Goal: Task Accomplishment & Management: Use online tool/utility

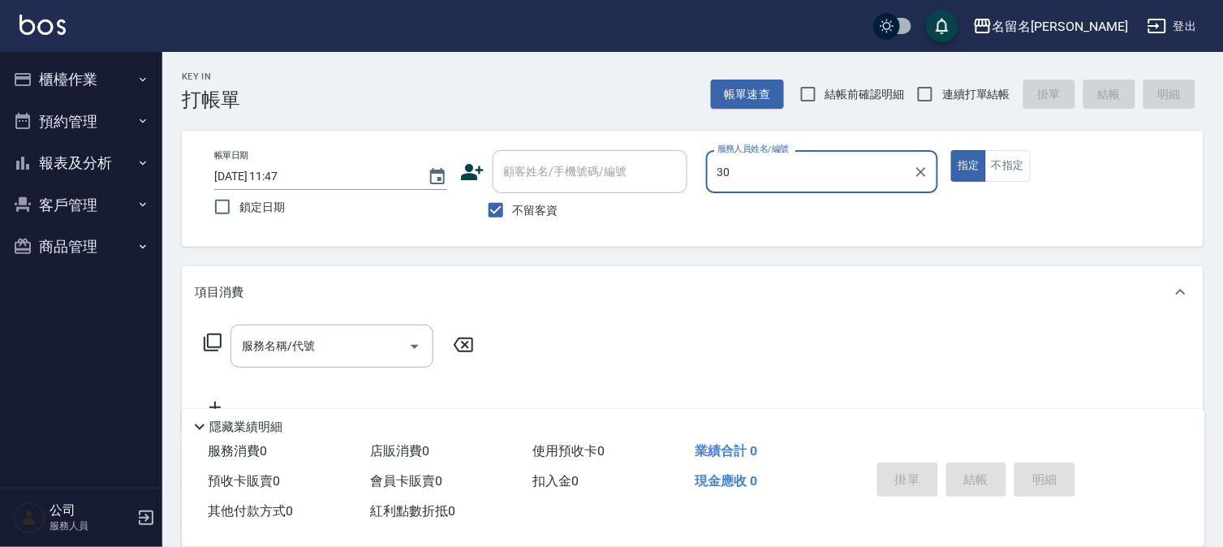
type input "3"
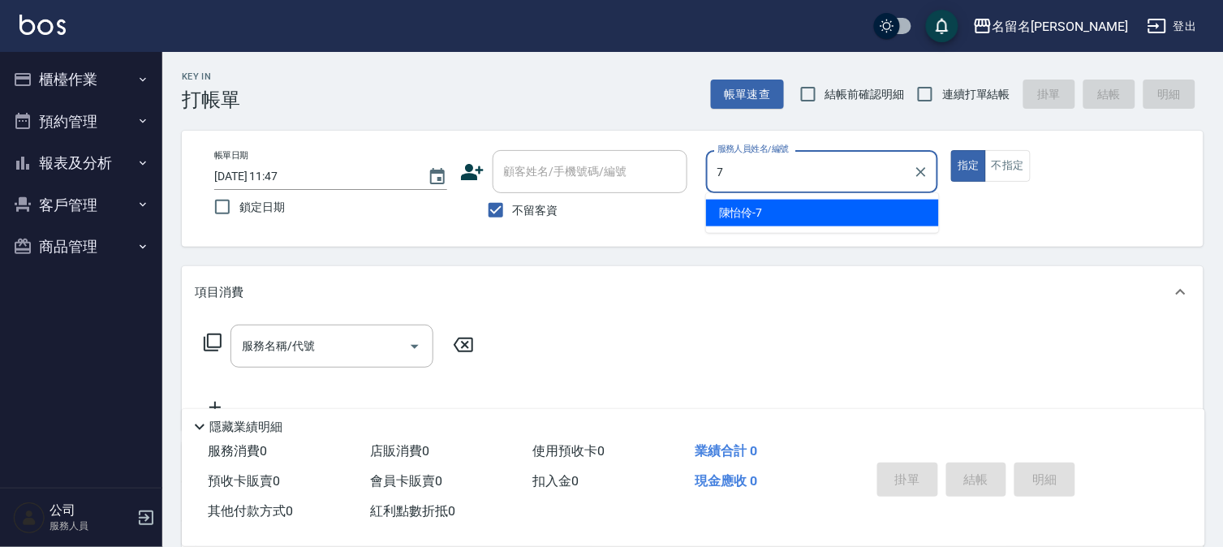
type input "陳怡伶-7"
type button "true"
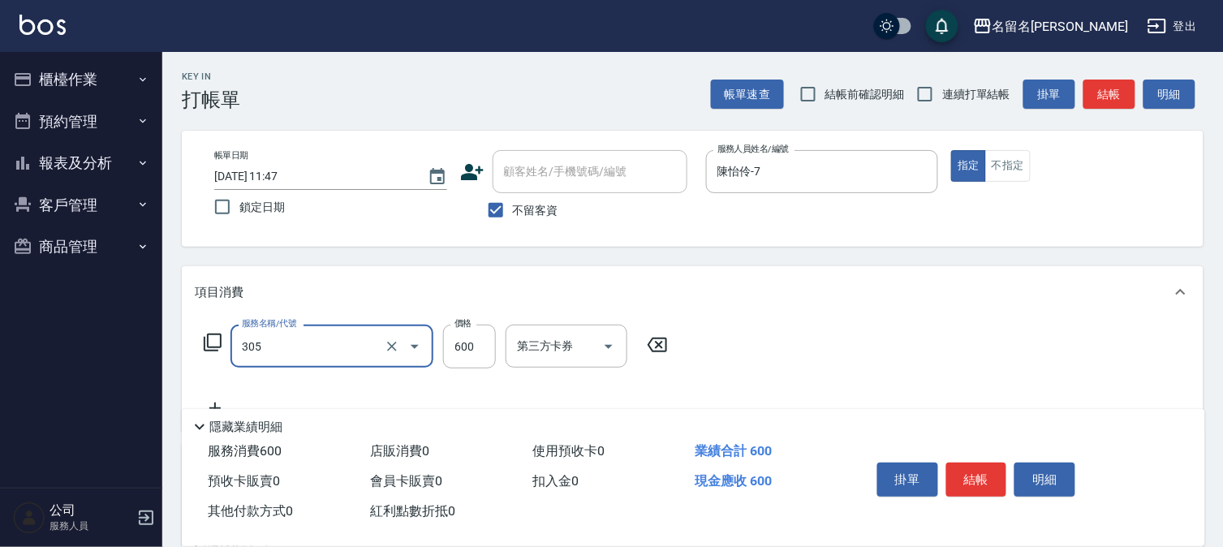
type input "洗+剪(一般)(305)"
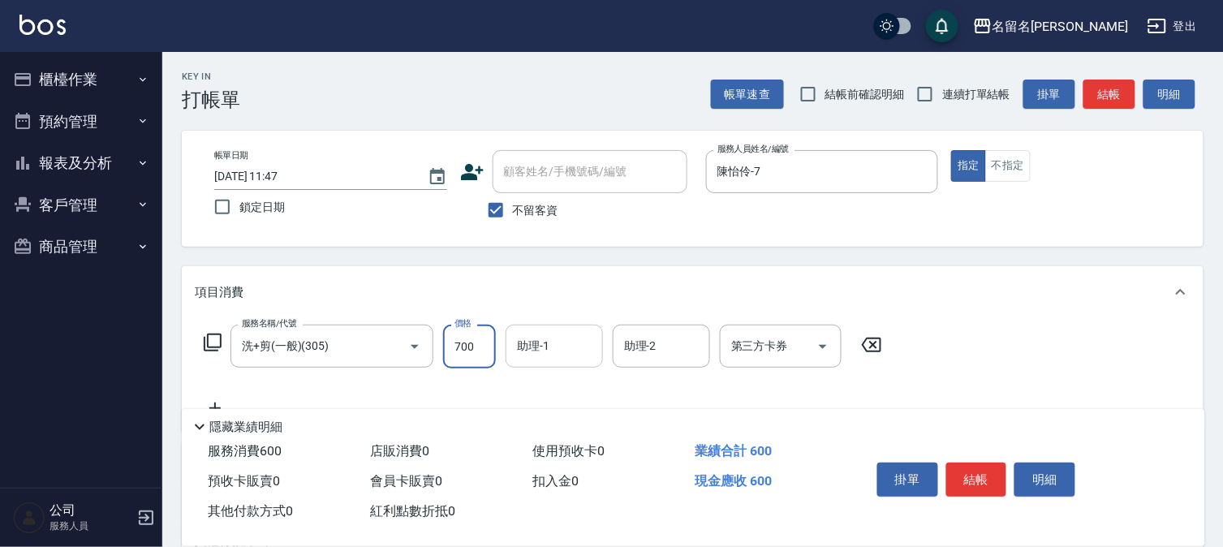
click at [474, 345] on input "700" at bounding box center [469, 347] width 53 height 44
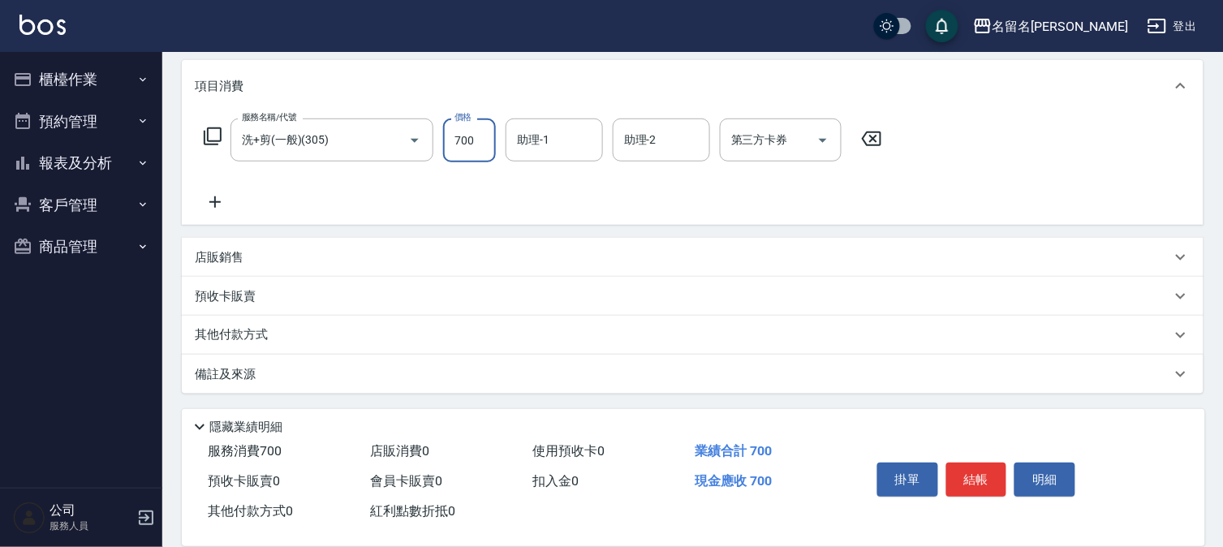
type input "700"
click at [211, 200] on icon at bounding box center [215, 201] width 41 height 19
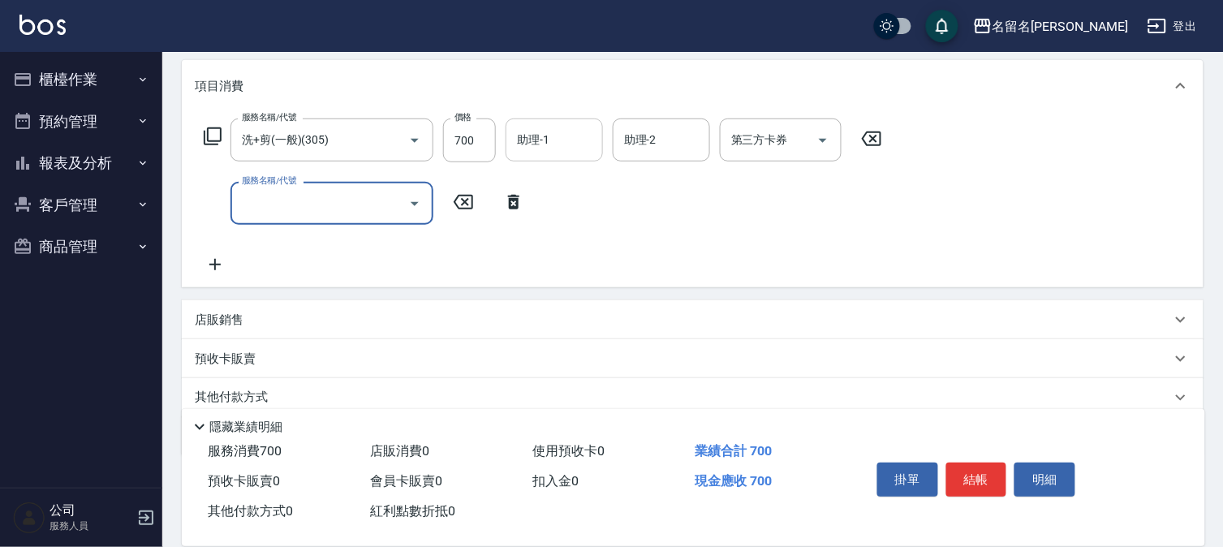
click at [591, 141] on input "助理-1" at bounding box center [554, 140] width 83 height 28
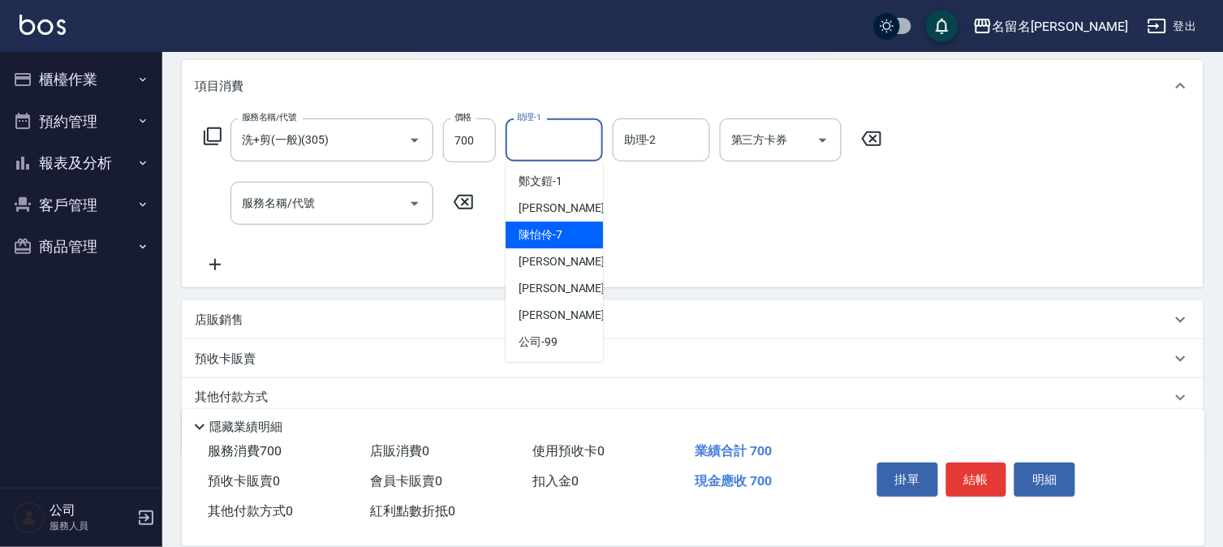
click at [540, 231] on span "[PERSON_NAME]-7" at bounding box center [541, 234] width 44 height 17
type input "陳怡伶-7"
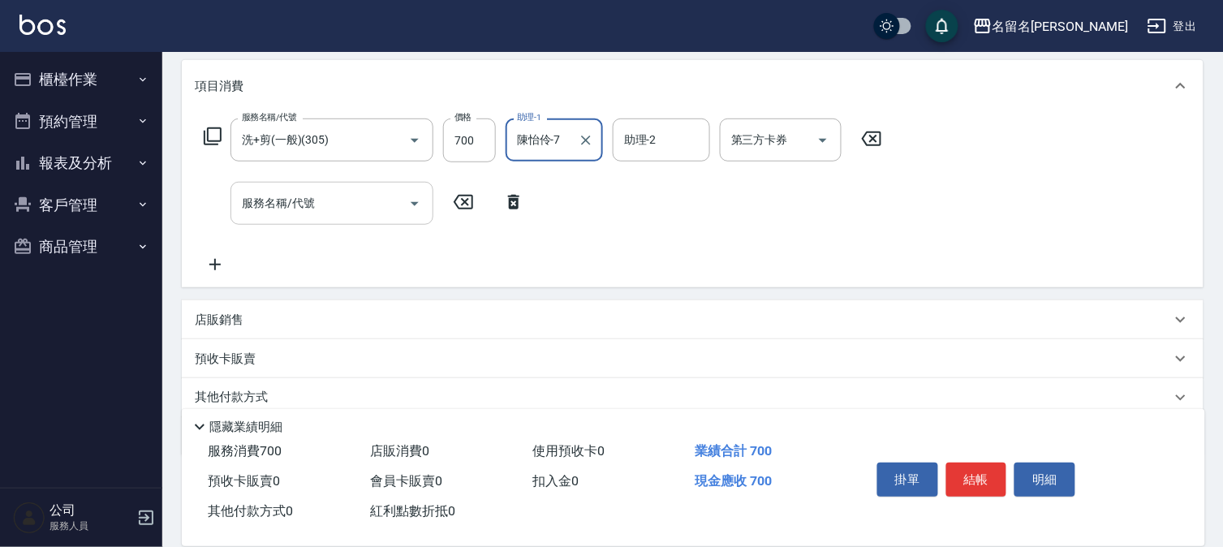
click at [349, 198] on input "服務名稱/代號" at bounding box center [320, 203] width 164 height 28
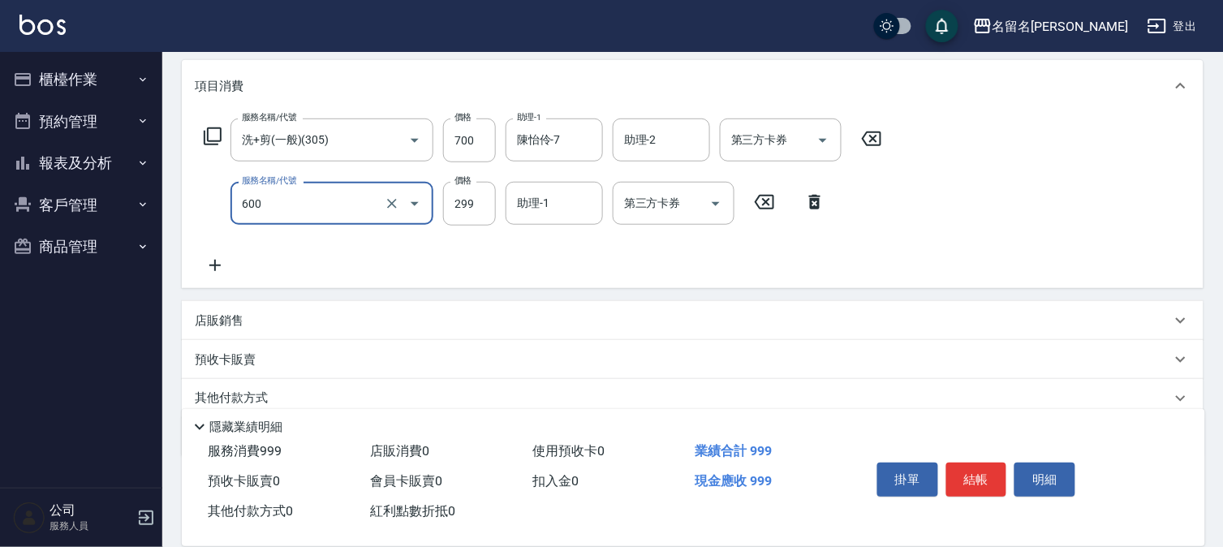
type input "自備護髮(600)"
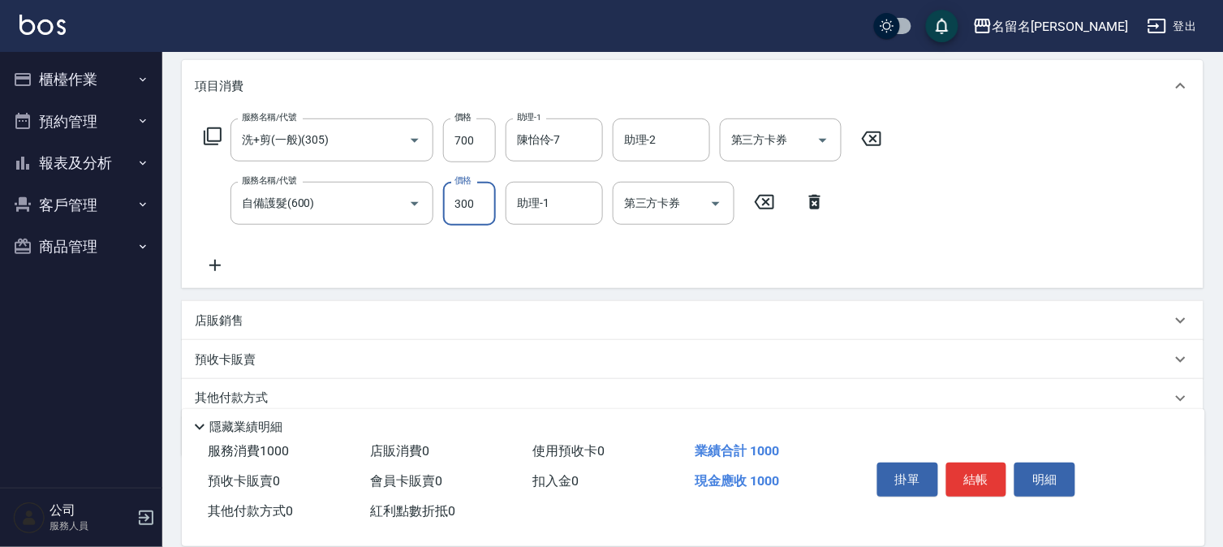
type input "300"
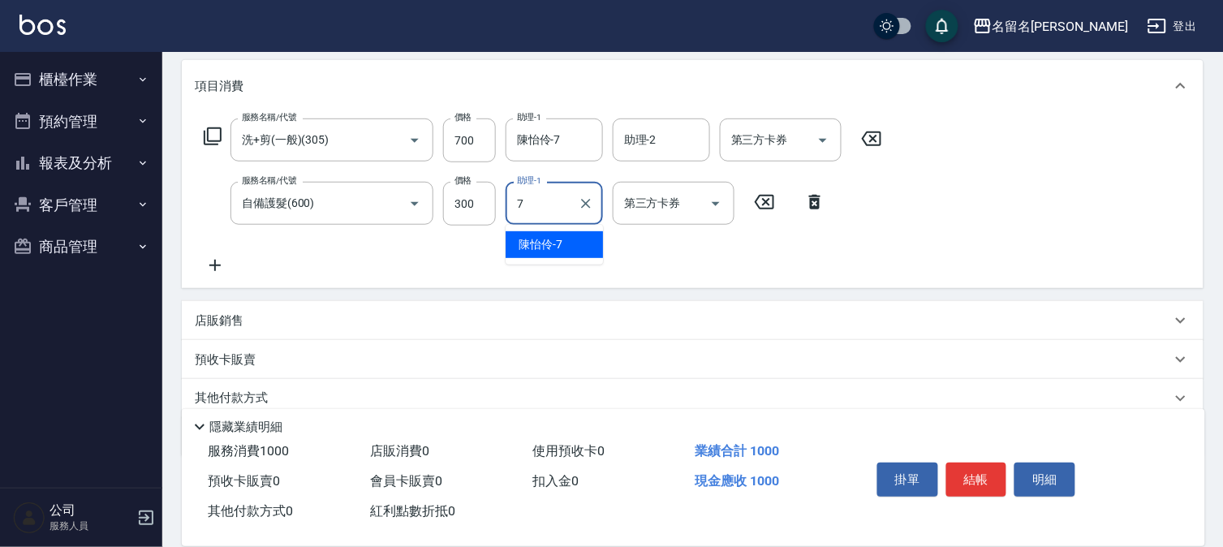
type input "陳怡伶-7"
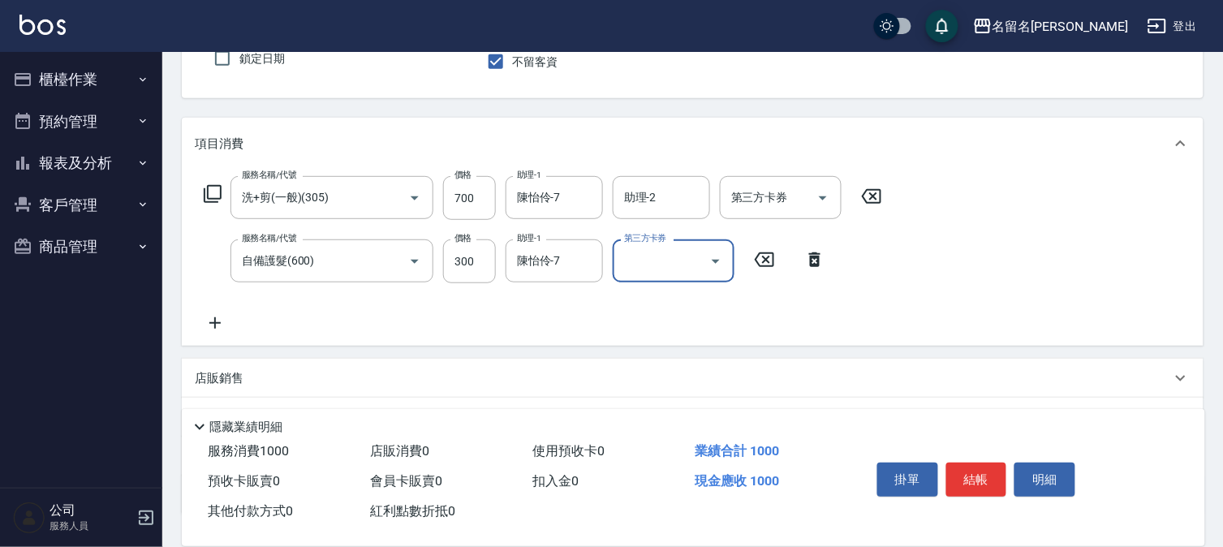
scroll to position [179, 0]
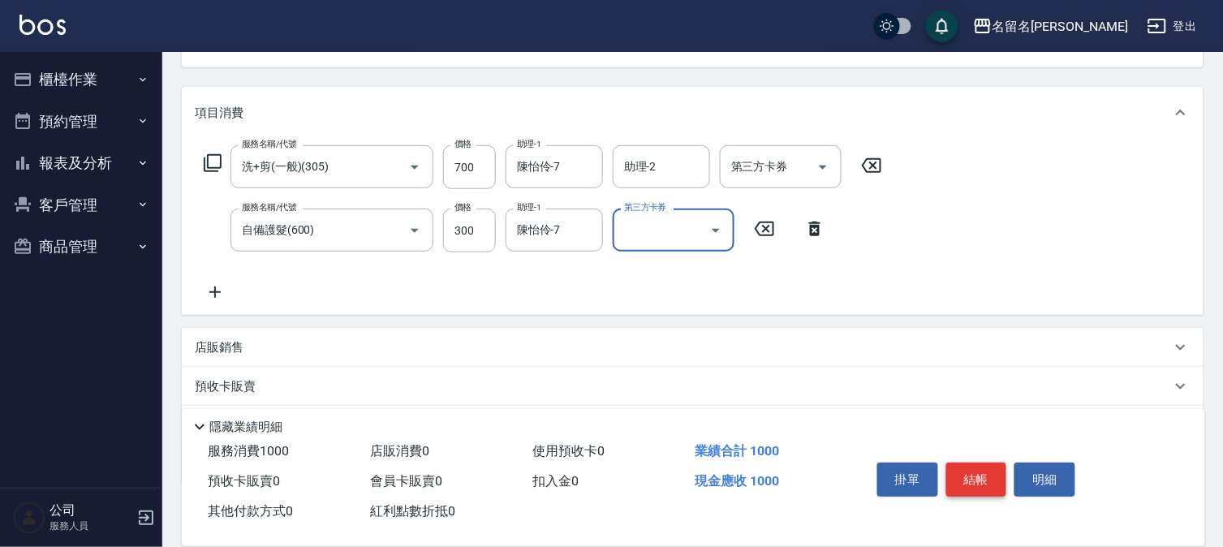
click at [961, 473] on button "結帳" at bounding box center [976, 480] width 61 height 34
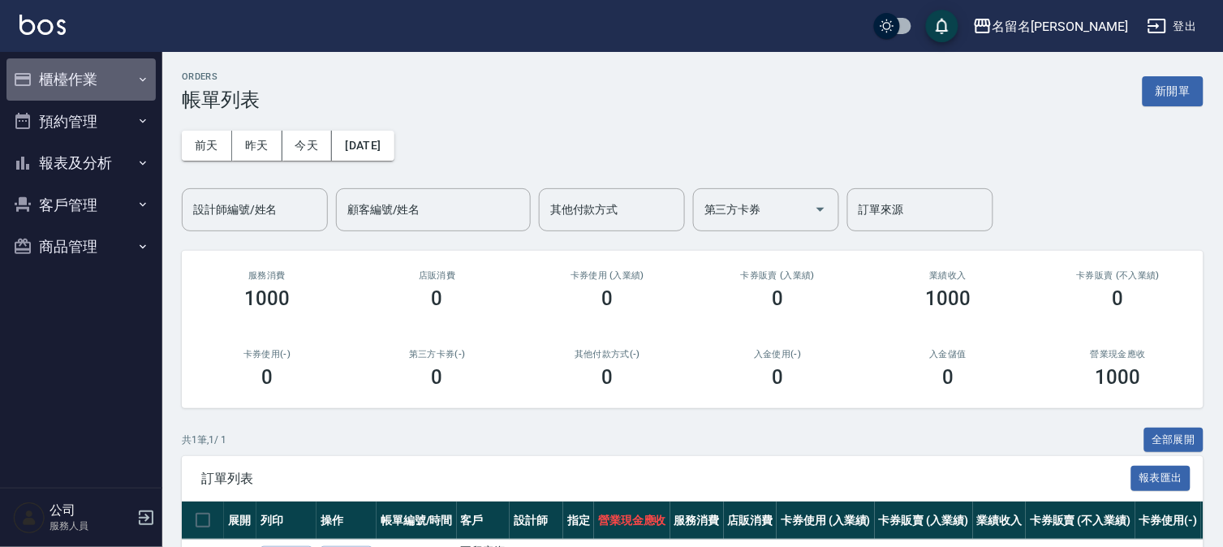
click at [79, 79] on button "櫃檯作業" at bounding box center [80, 79] width 149 height 42
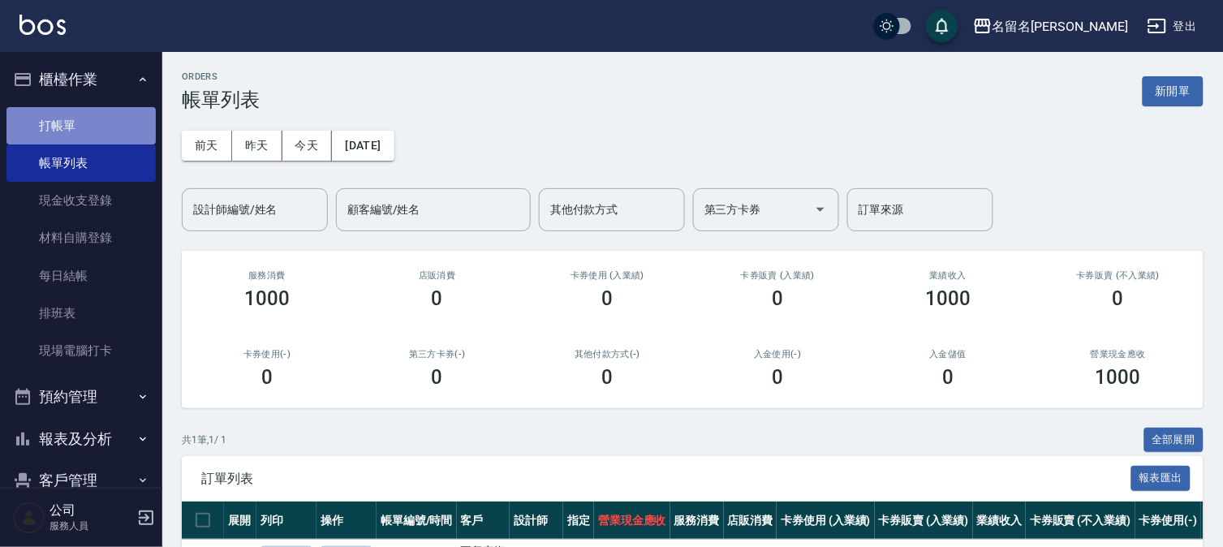
click at [82, 126] on link "打帳單" at bounding box center [80, 125] width 149 height 37
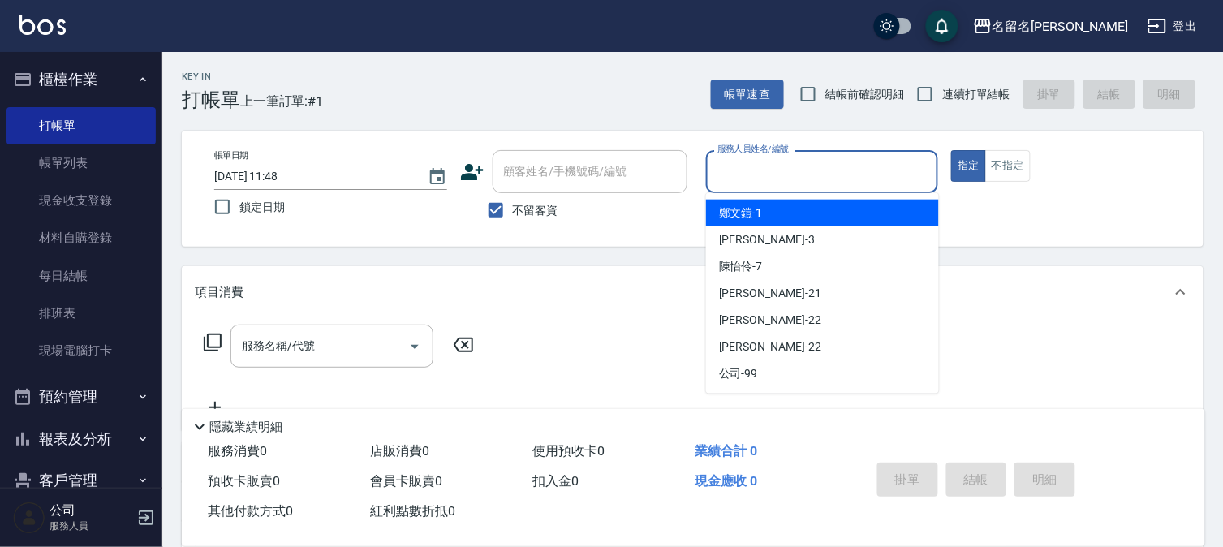
click at [849, 166] on input "服務人員姓名/編號" at bounding box center [822, 171] width 218 height 28
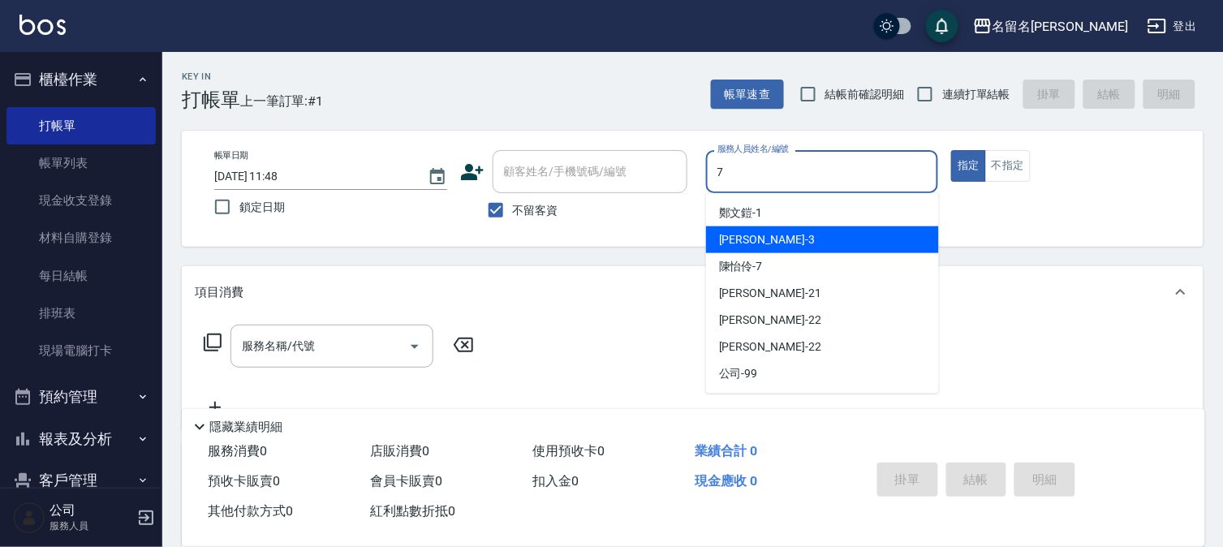
type input "陳怡伶-7"
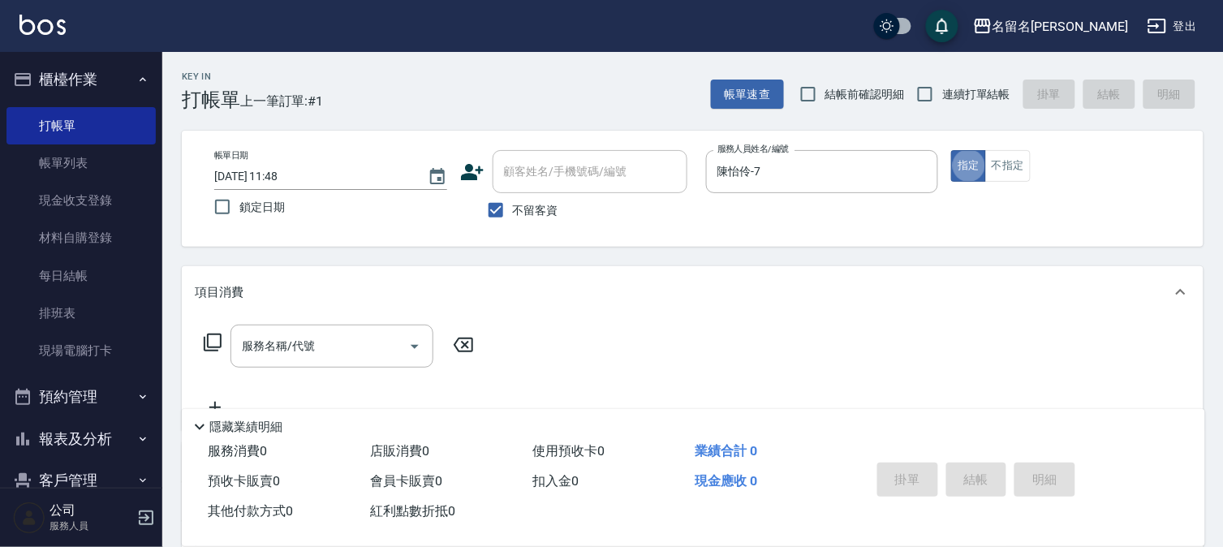
type button "true"
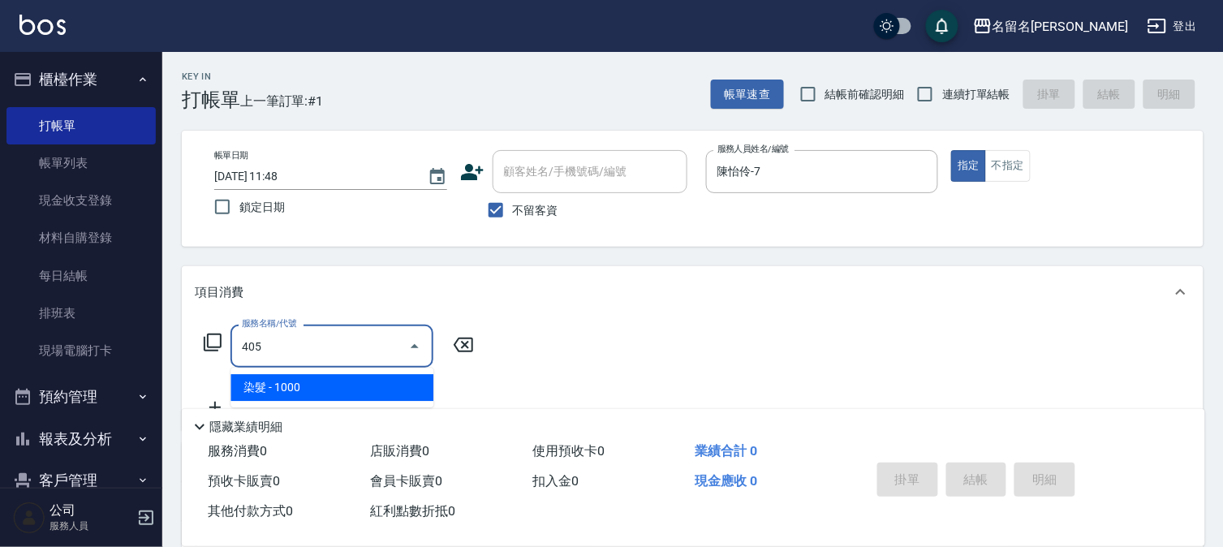
type input "染髮(405)"
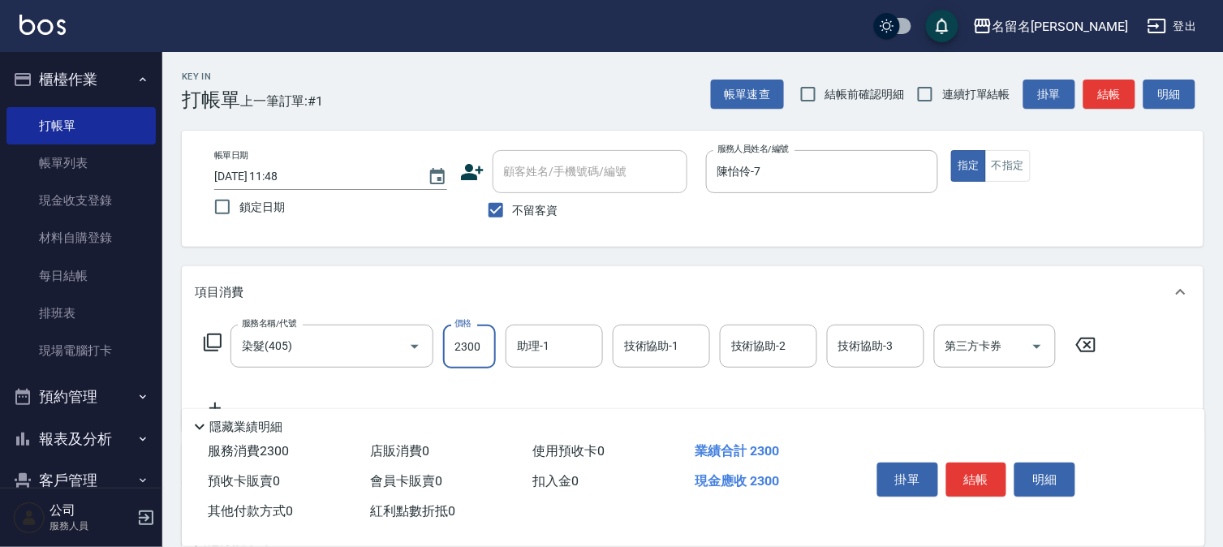
type input "2300"
type input "陳怡伶-7"
type input "免費護髮(606)"
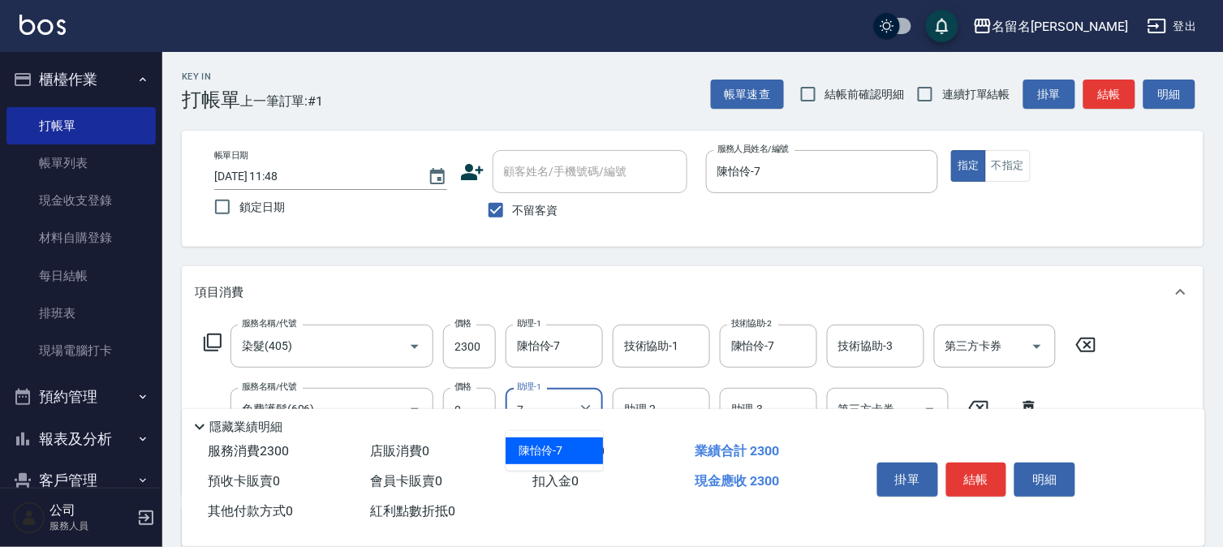
type input "陳怡伶-7"
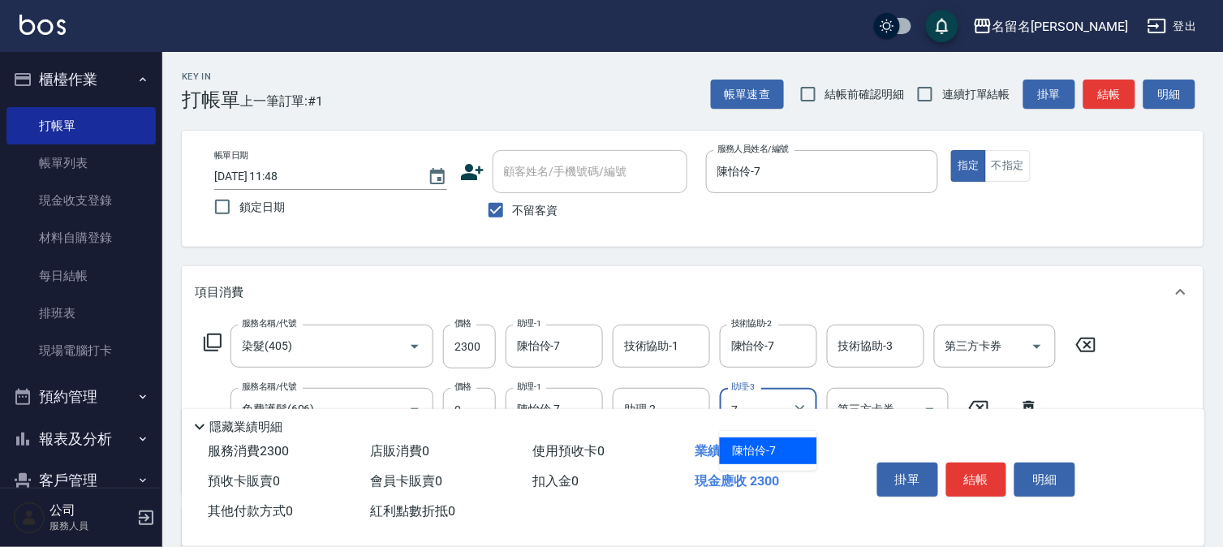
type input "陳怡伶-7"
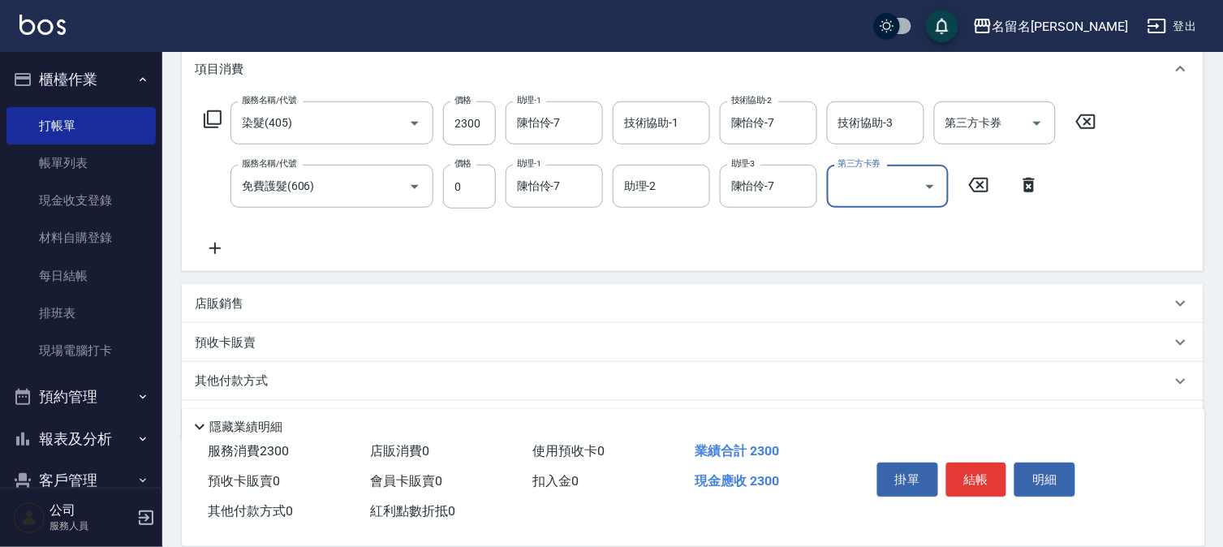
scroll to position [269, 0]
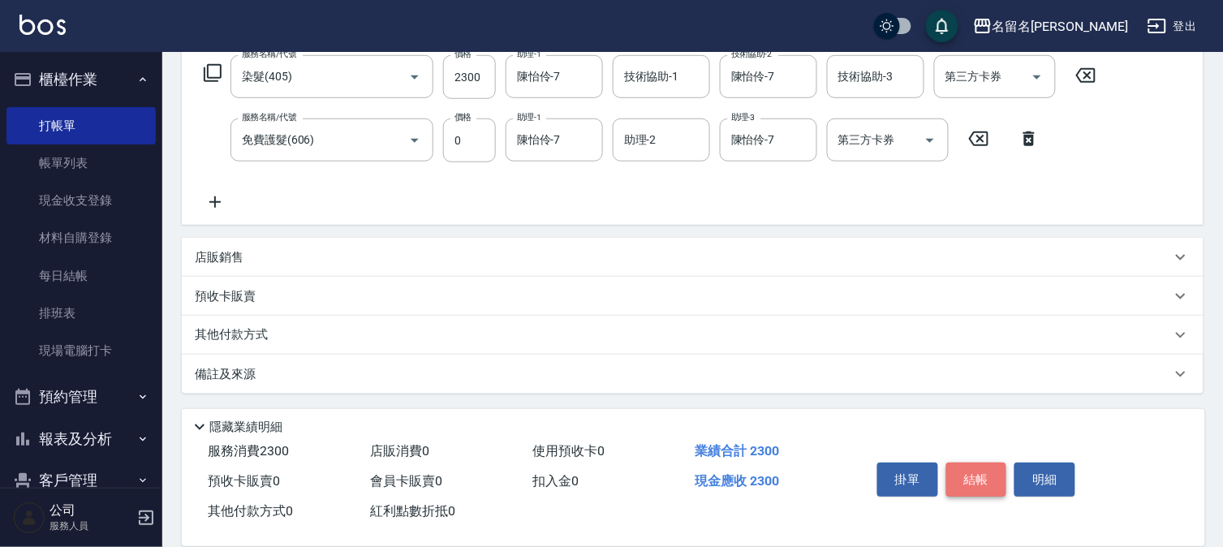
click at [988, 471] on button "結帳" at bounding box center [976, 480] width 61 height 34
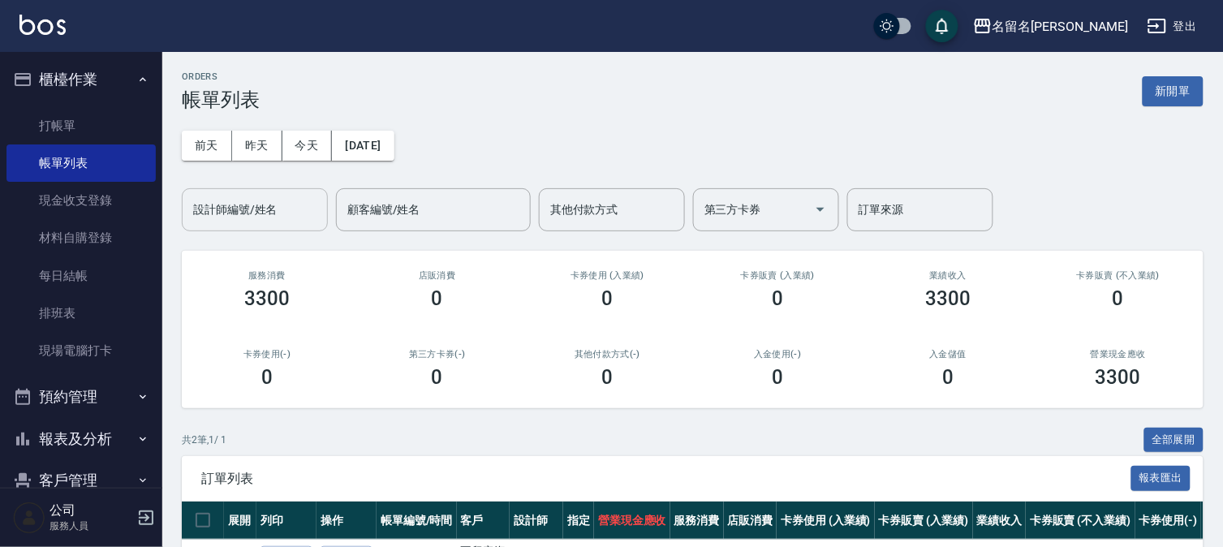
click at [255, 197] on input "設計師編號/姓名" at bounding box center [254, 210] width 131 height 28
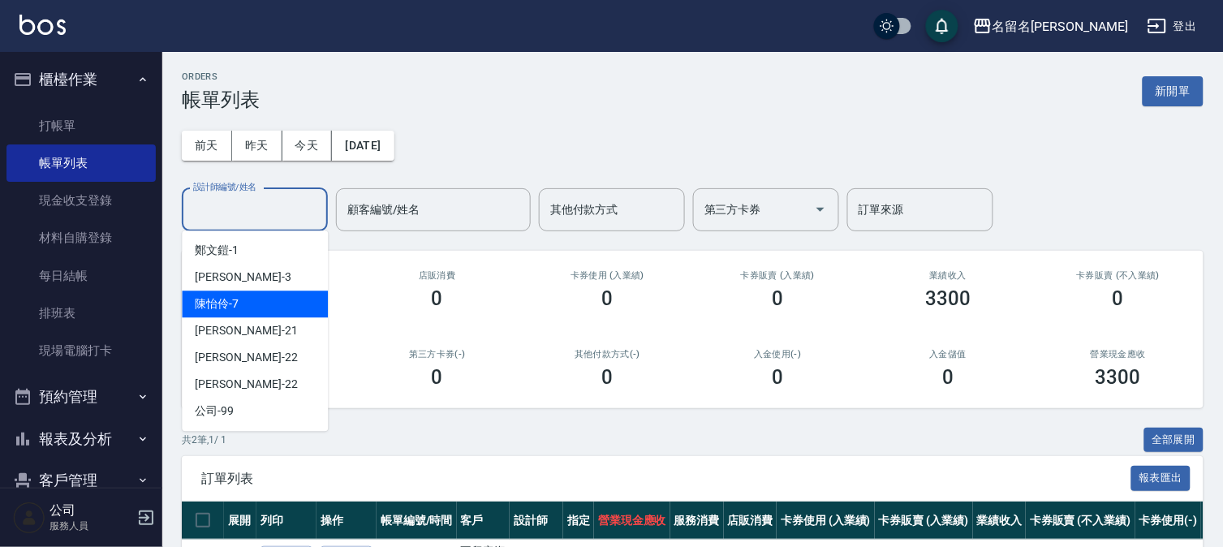
click at [288, 293] on div "[PERSON_NAME]-7" at bounding box center [255, 304] width 146 height 27
type input "陳怡伶-7"
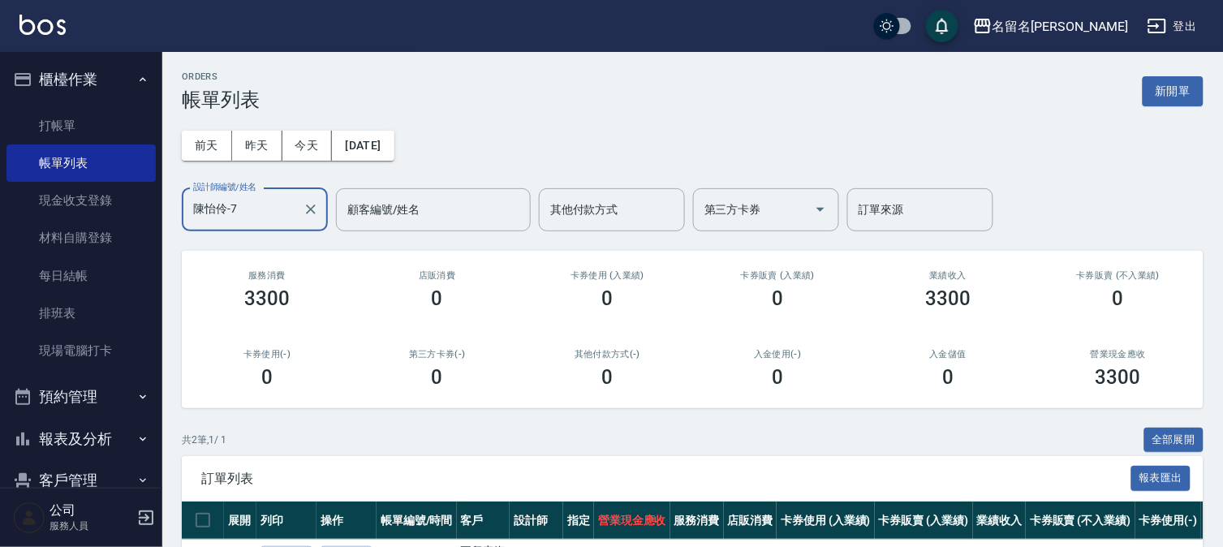
scroll to position [148, 0]
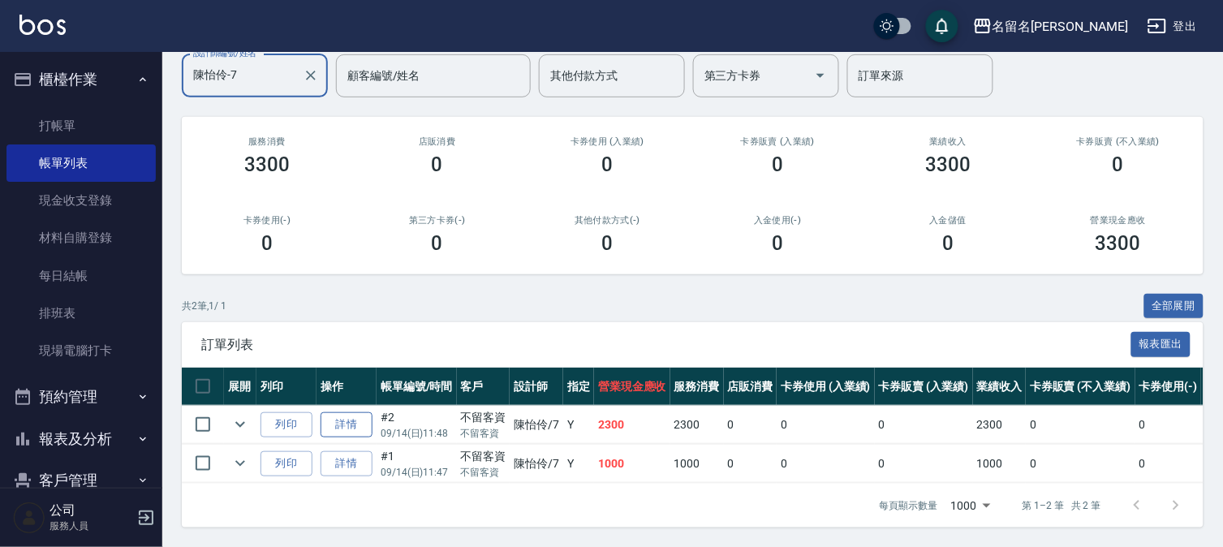
click at [359, 412] on link "詳情" at bounding box center [347, 424] width 52 height 25
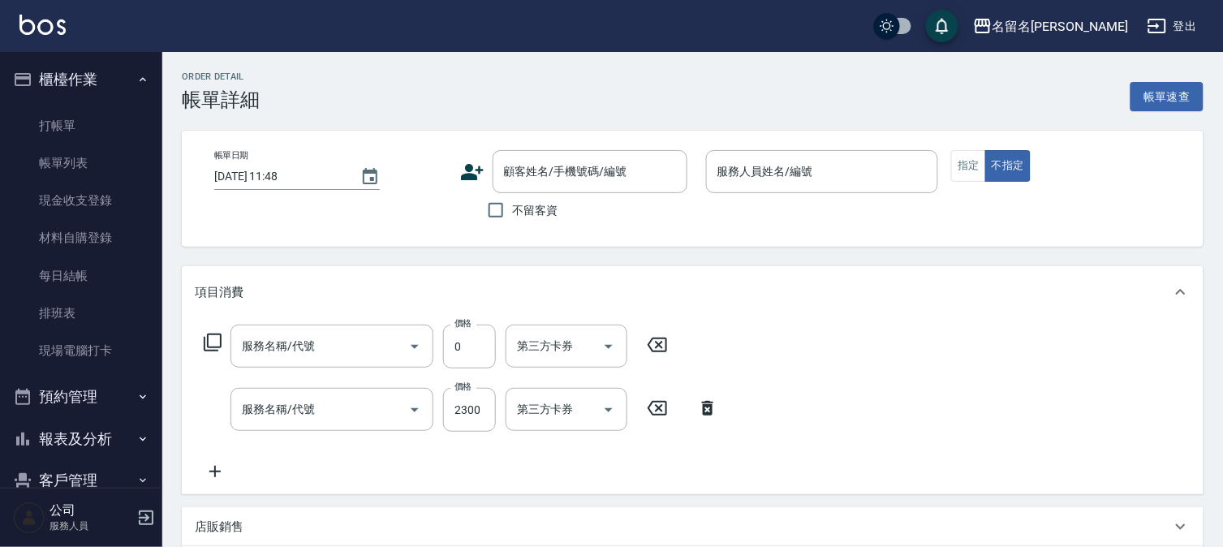
checkbox input "true"
type input "陳怡伶-7"
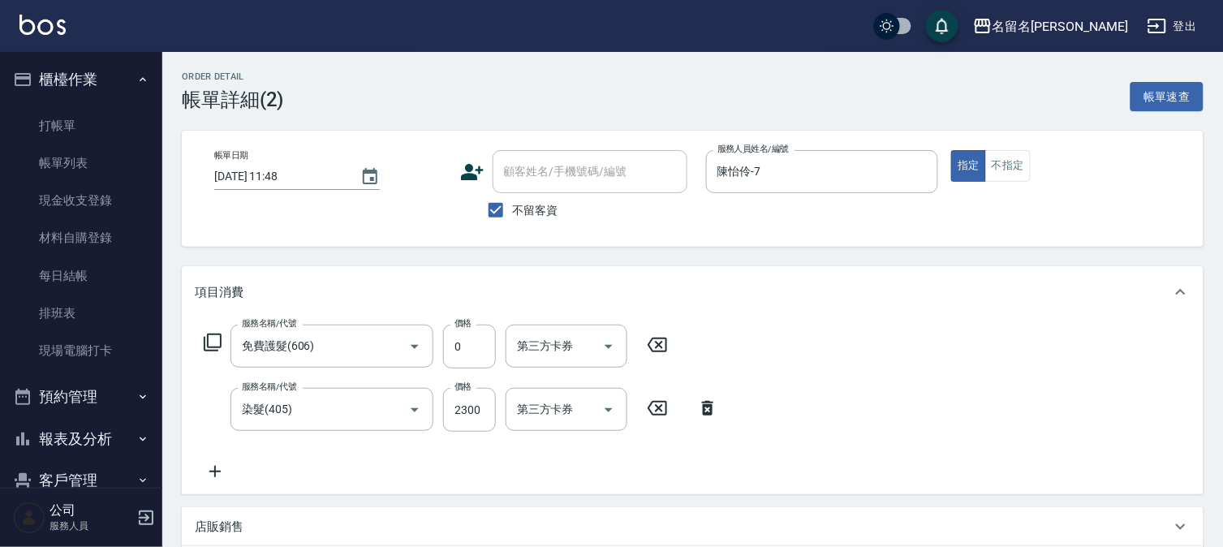
type input "免費護髮(606)"
type input "染髮(405)"
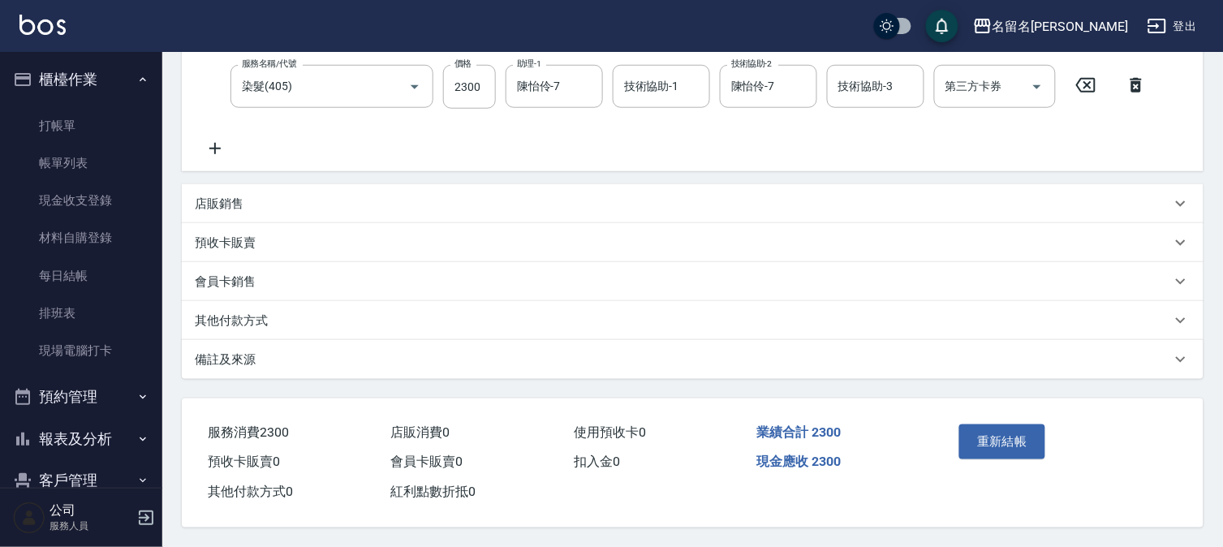
scroll to position [328, 0]
click at [1011, 438] on button "重新結帳" at bounding box center [1002, 441] width 86 height 34
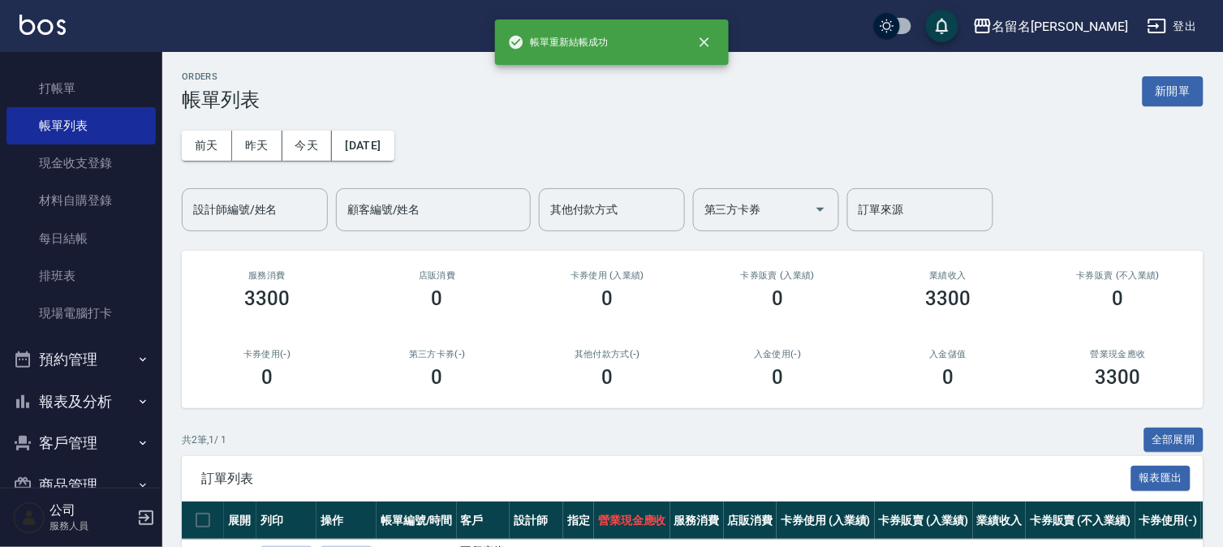
scroll to position [74, 0]
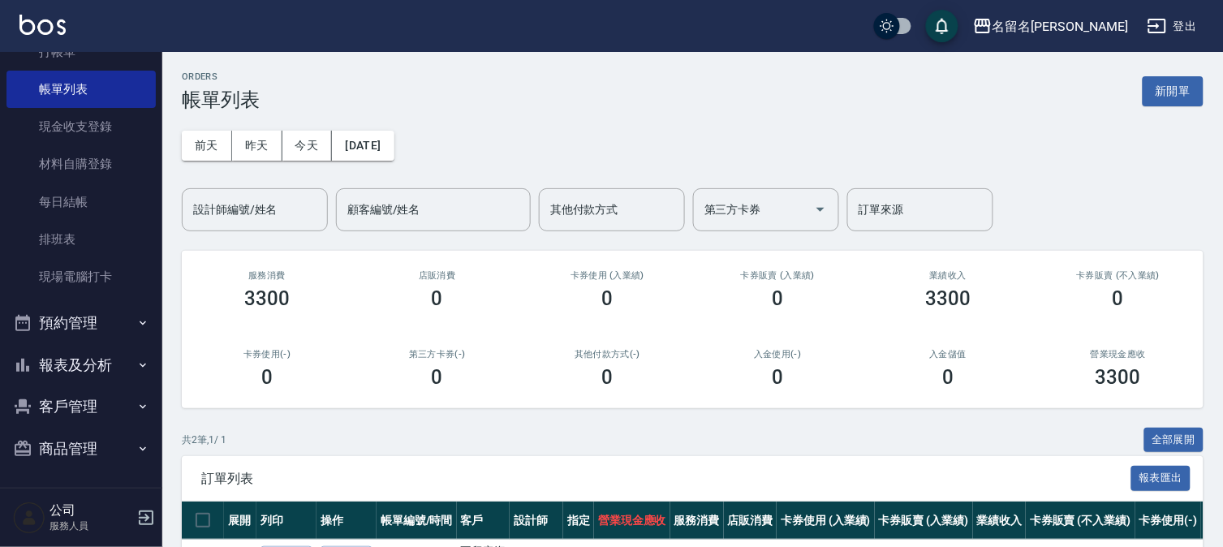
click at [88, 358] on button "報表及分析" at bounding box center [80, 365] width 149 height 42
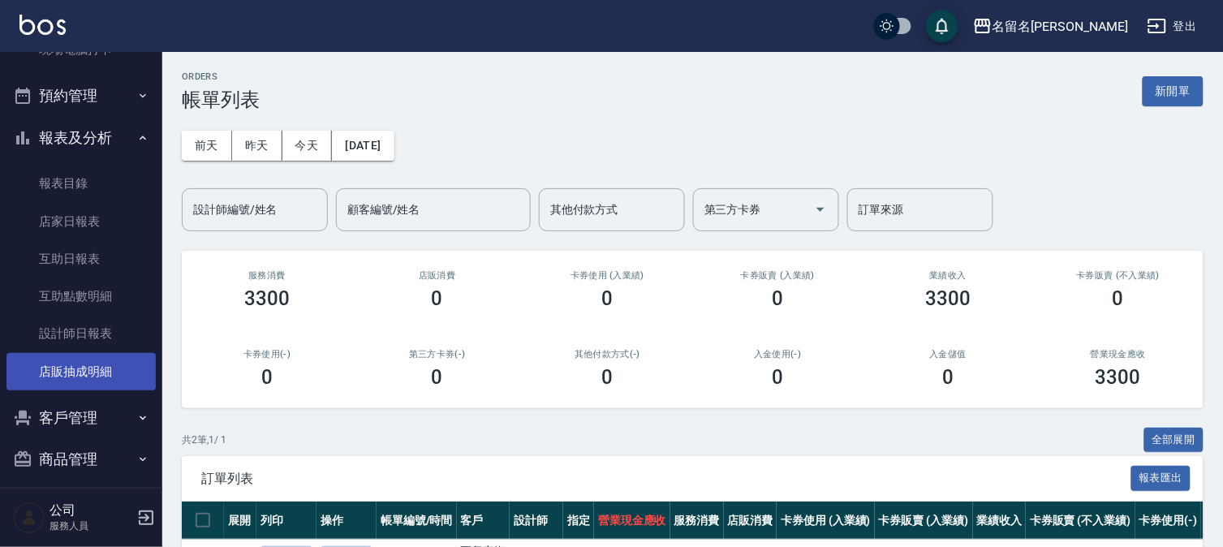
scroll to position [312, 0]
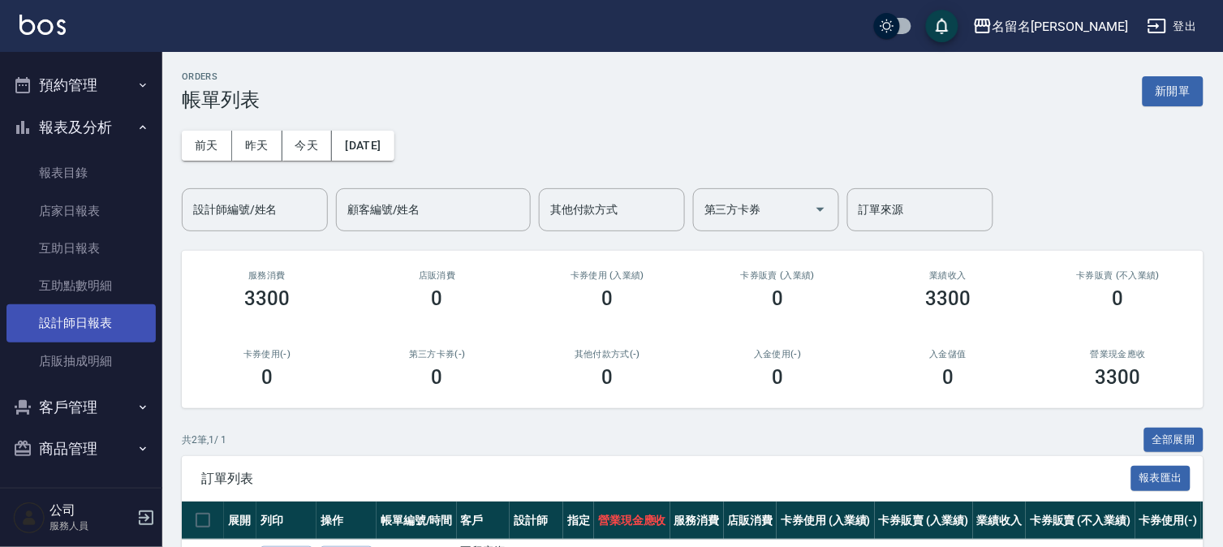
click at [106, 316] on link "設計師日報表" at bounding box center [80, 322] width 149 height 37
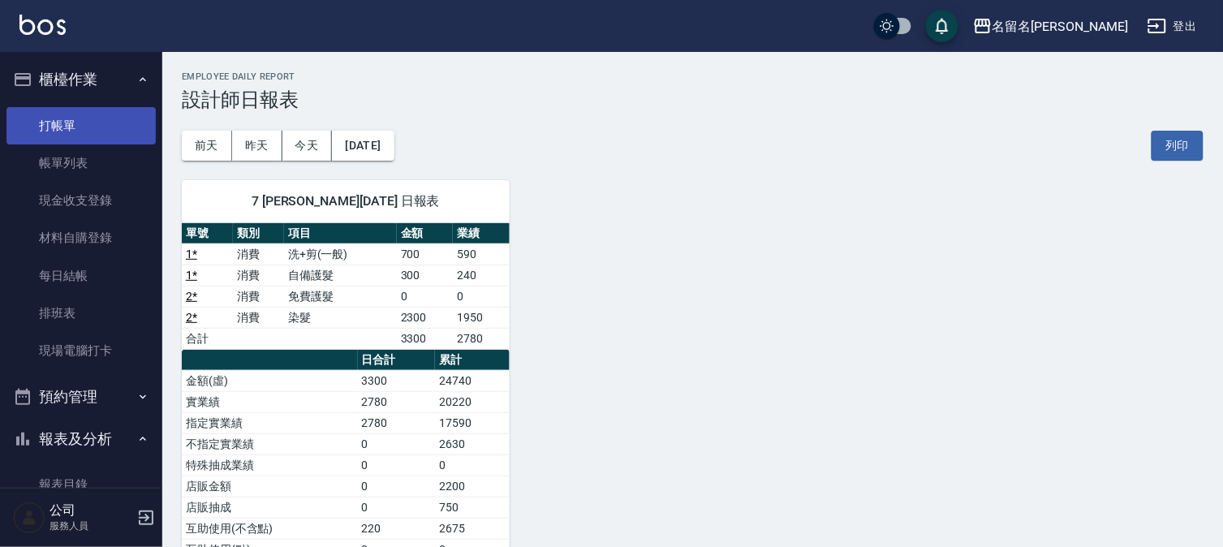
click at [127, 122] on link "打帳單" at bounding box center [80, 125] width 149 height 37
